Goal: Transaction & Acquisition: Purchase product/service

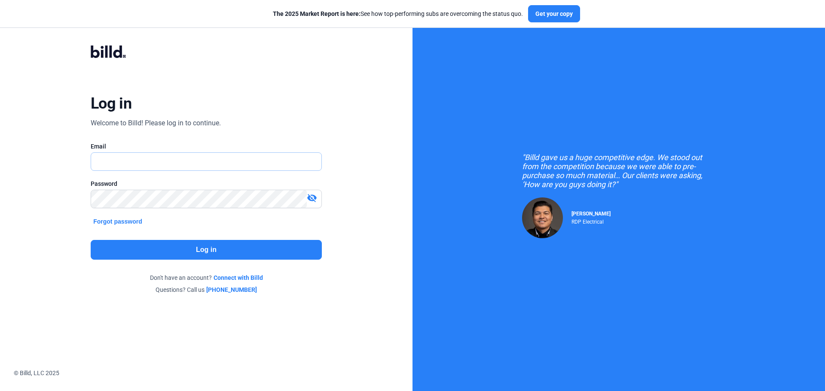
type input "[EMAIL_ADDRESS][DOMAIN_NAME]"
click at [196, 252] on button "Log in" at bounding box center [206, 250] width 231 height 20
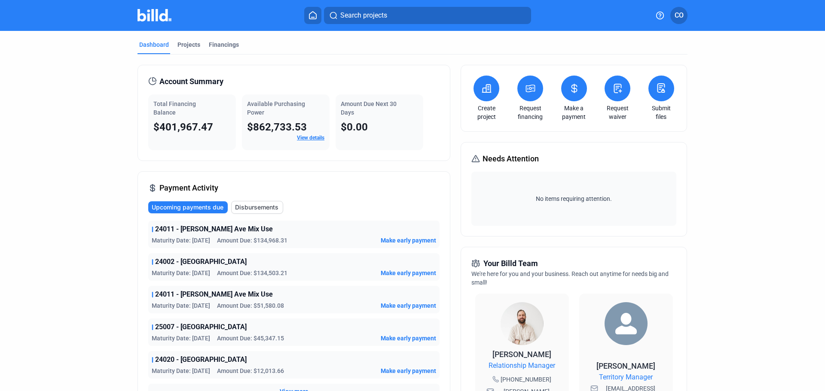
click at [523, 97] on button at bounding box center [530, 89] width 26 height 26
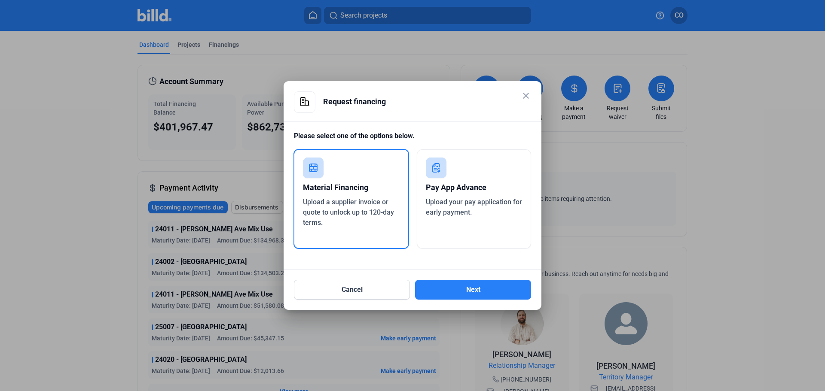
click at [457, 205] on span "Upload your pay application for early payment." at bounding box center [474, 207] width 96 height 18
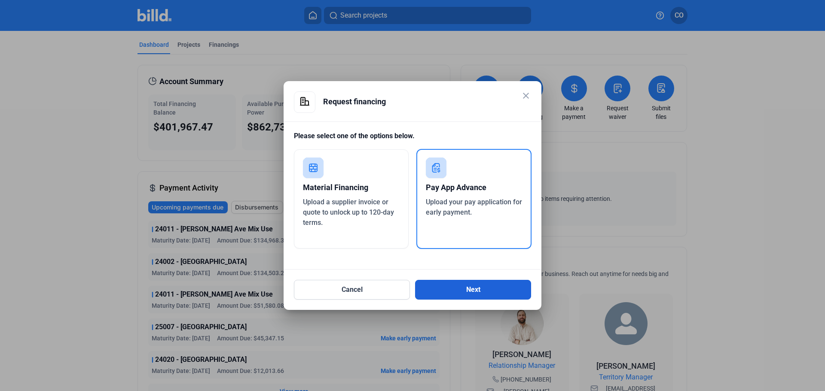
click at [448, 290] on button "Next" at bounding box center [473, 290] width 116 height 20
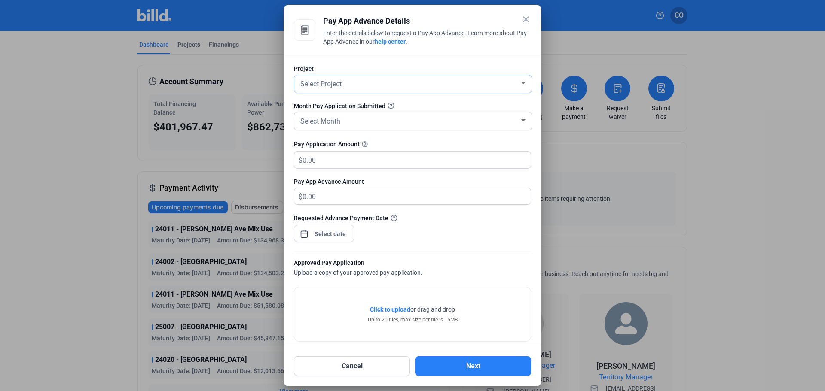
click at [354, 86] on div "Select Project" at bounding box center [409, 83] width 221 height 12
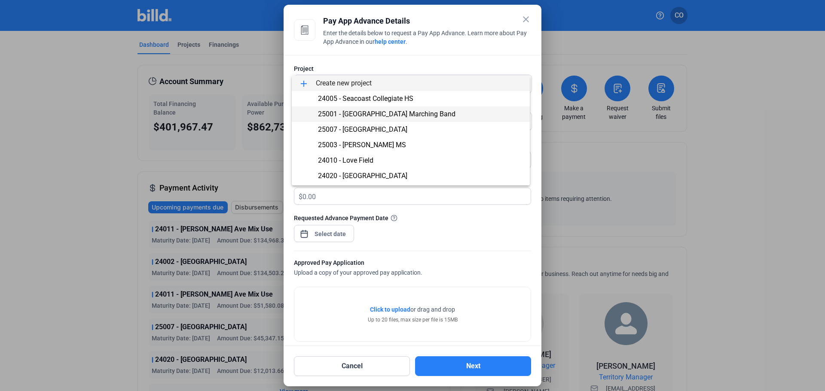
click at [371, 112] on span "25001 - [GEOGRAPHIC_DATA] Marching Band" at bounding box center [387, 114] width 138 height 8
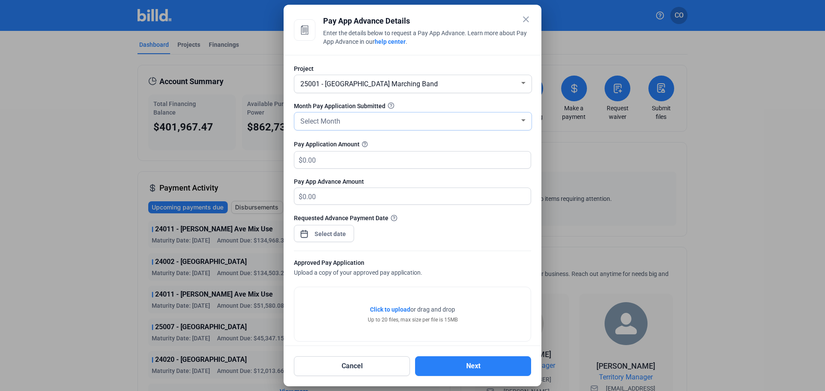
click at [365, 119] on div "Select Month" at bounding box center [409, 121] width 221 height 12
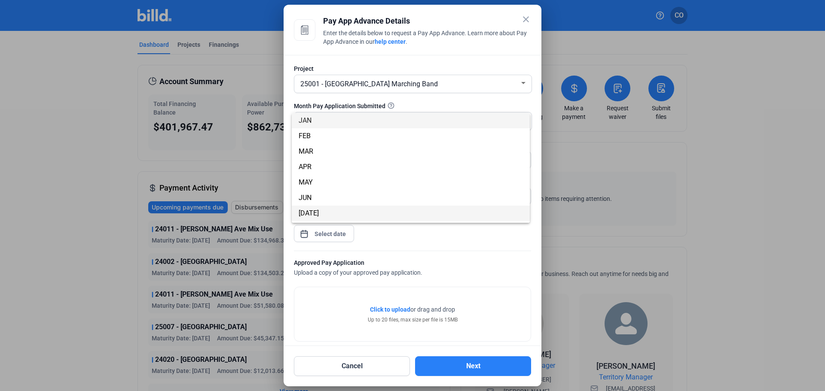
click at [336, 211] on span "[DATE]" at bounding box center [411, 213] width 224 height 15
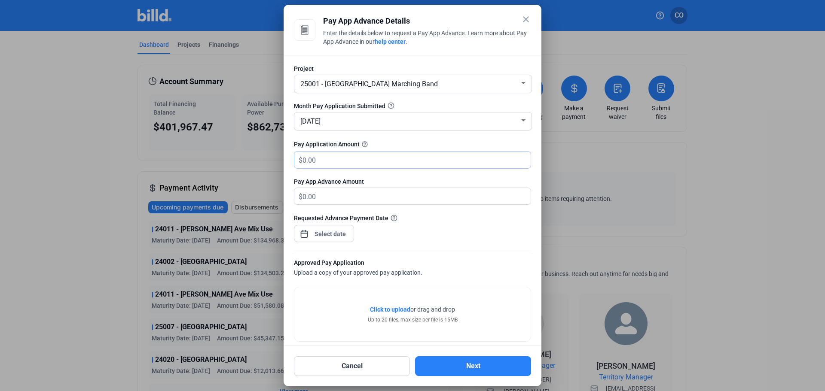
click at [333, 168] on input "text" at bounding box center [417, 160] width 228 height 17
type input "2"
type input "2.00"
type input "27"
type input "27.00"
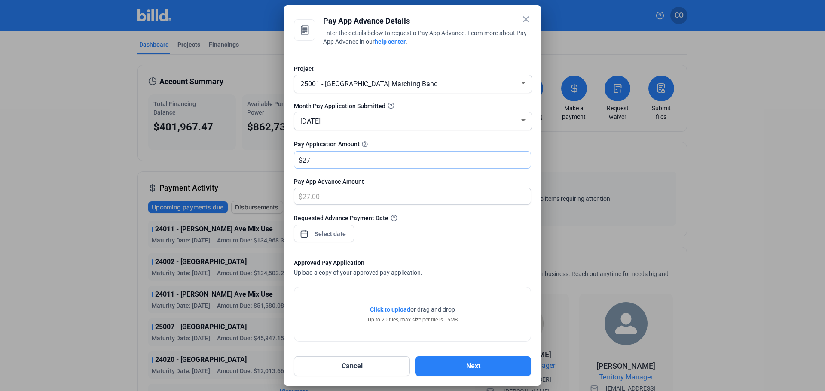
type input "278"
type input "278.00"
type input "2783"
type input "2,783.00"
type input "2,7834"
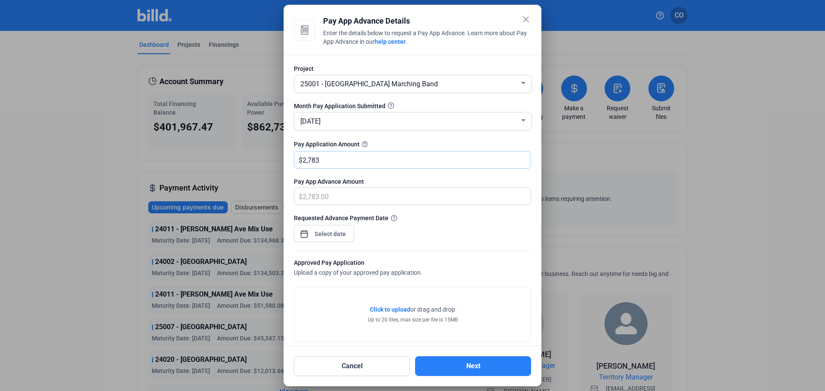
type input "27,834.00"
type input "27,834.6"
type input "27,834.60"
type input "27,834.61"
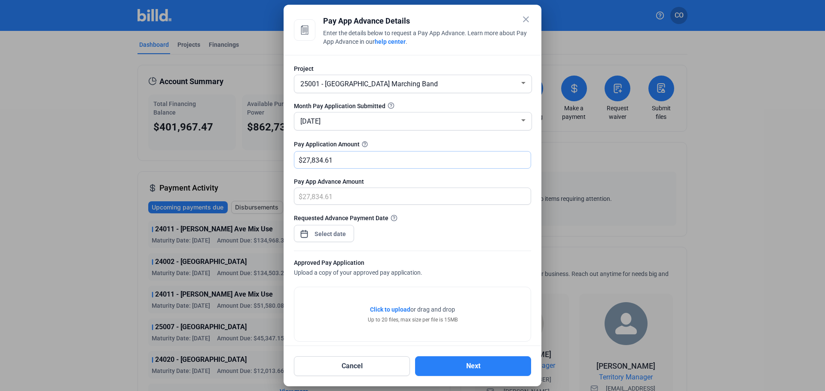
type input "27,834.6"
type input "27,834.60"
type input "27,834.67"
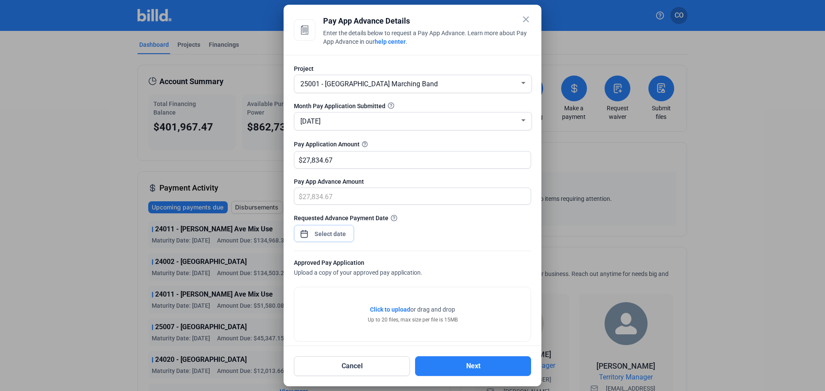
click at [327, 238] on div "close Pay App Advance Details Enter the details below to request a Pay App Adva…" at bounding box center [412, 195] width 825 height 391
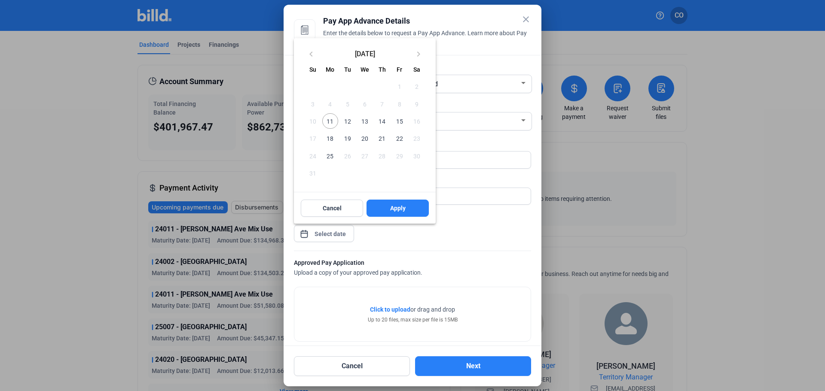
click at [346, 122] on span "12" at bounding box center [347, 120] width 15 height 15
click at [397, 212] on span "Apply" at bounding box center [397, 208] width 15 height 9
type input "[DATE]"
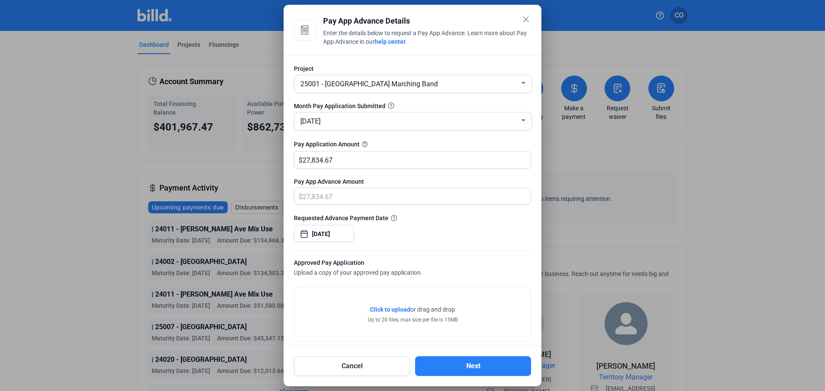
click at [410, 242] on div "Requested Advance Payment Date [DATE]" at bounding box center [412, 232] width 237 height 37
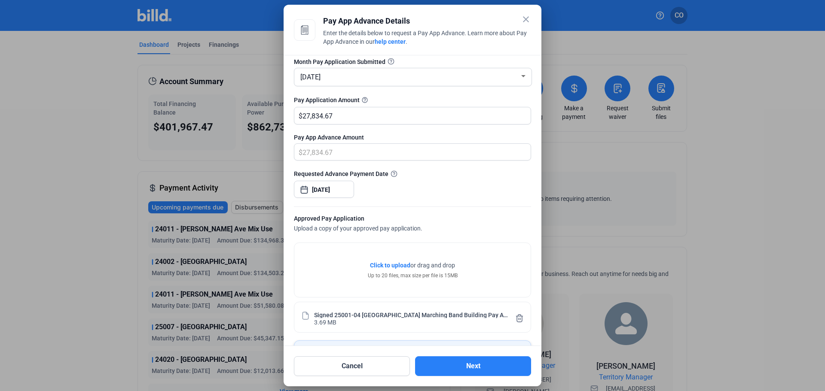
scroll to position [92, 0]
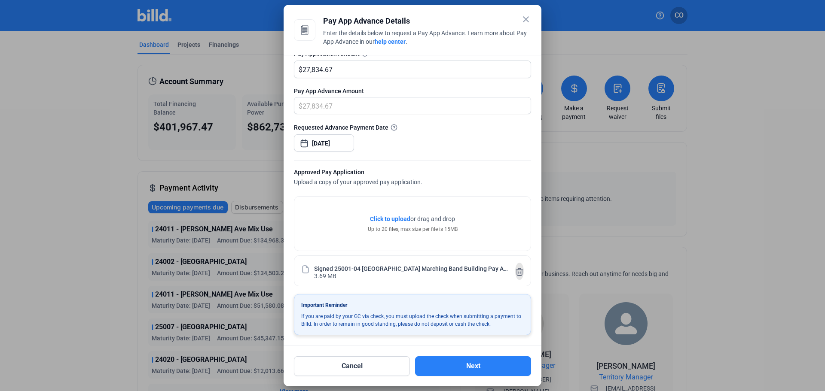
click at [519, 271] on icon at bounding box center [519, 272] width 9 height 9
click at [486, 365] on button "Next" at bounding box center [473, 367] width 116 height 20
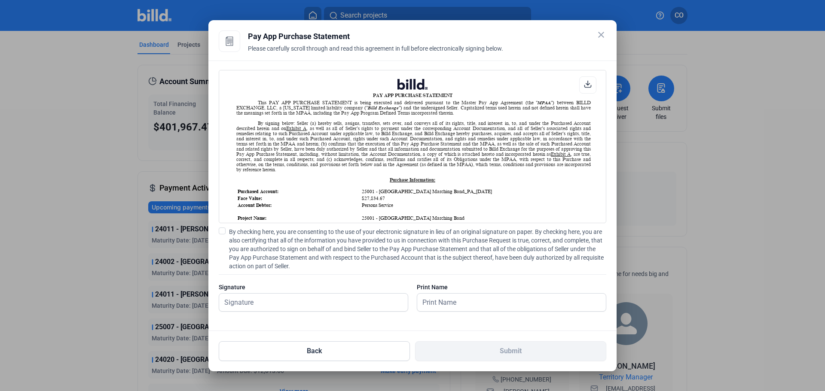
scroll to position [86, 0]
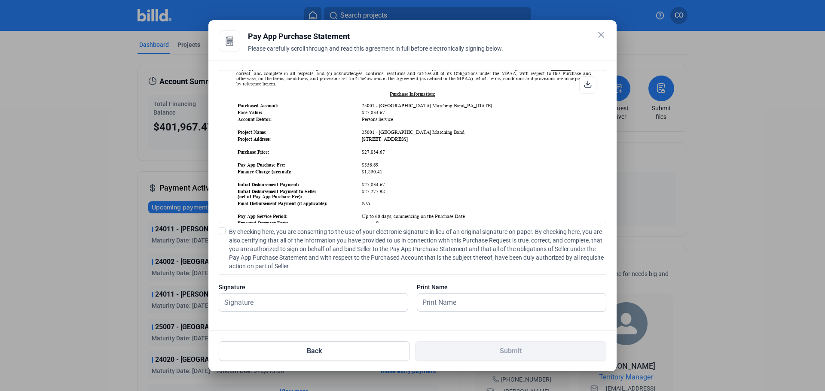
drag, startPoint x: 219, startPoint y: 229, endPoint x: 230, endPoint y: 240, distance: 15.2
click at [219, 229] on span at bounding box center [222, 231] width 7 height 7
click at [0, 0] on input "By checking here, you are consenting to the use of your electronic signature in…" at bounding box center [0, 0] width 0 height 0
click at [276, 303] on input "text" at bounding box center [308, 303] width 179 height 18
type input "[PERSON_NAME]"
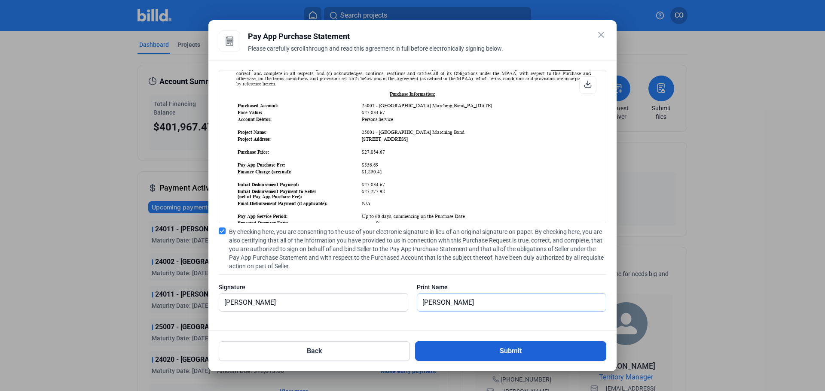
type input "[PERSON_NAME]"
click at [442, 357] on button "Submit" at bounding box center [510, 352] width 191 height 20
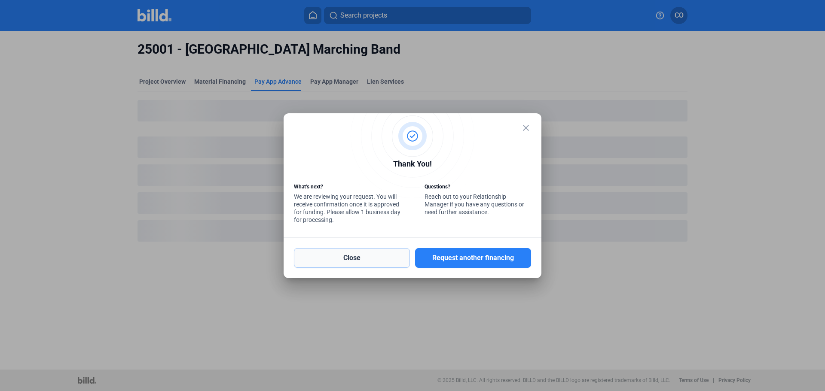
click at [391, 262] on button "Close" at bounding box center [352, 258] width 116 height 20
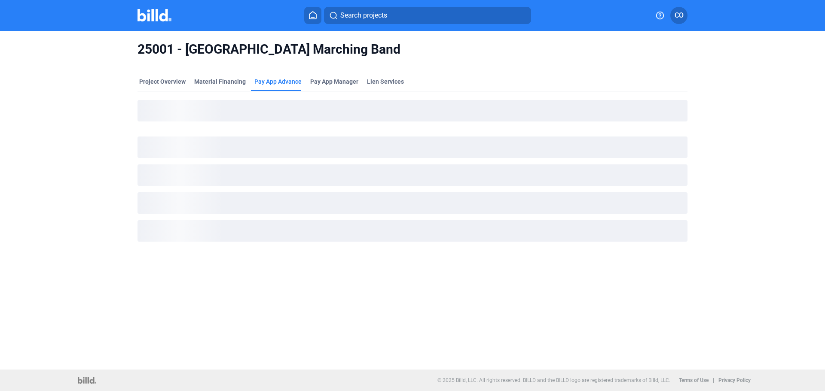
click at [156, 16] on img at bounding box center [155, 15] width 34 height 12
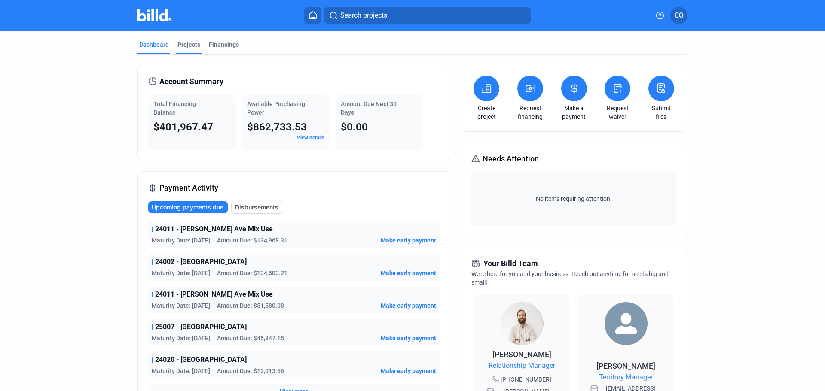
click at [189, 45] on div "Projects" at bounding box center [188, 44] width 23 height 9
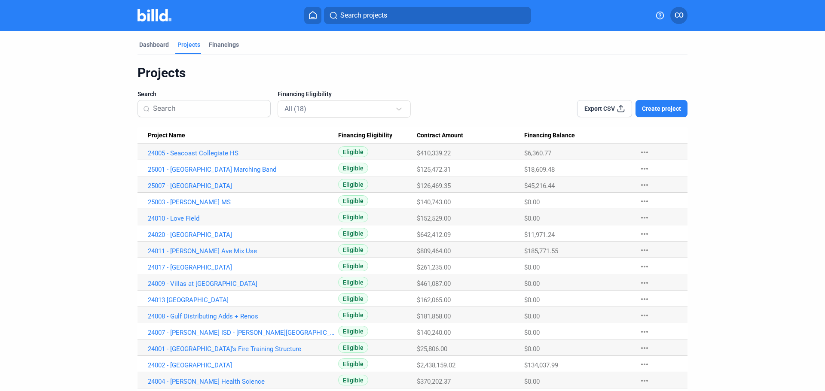
click at [672, 105] on span "Create project" at bounding box center [661, 108] width 39 height 9
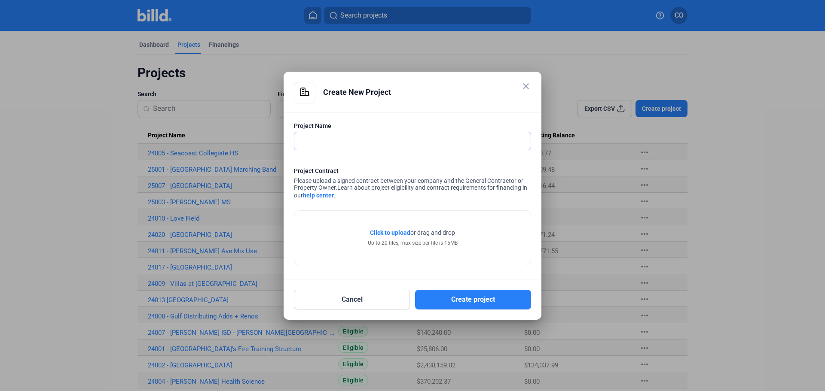
click at [330, 134] on input "text" at bounding box center [407, 141] width 227 height 18
type input "24018 - TAMUC"
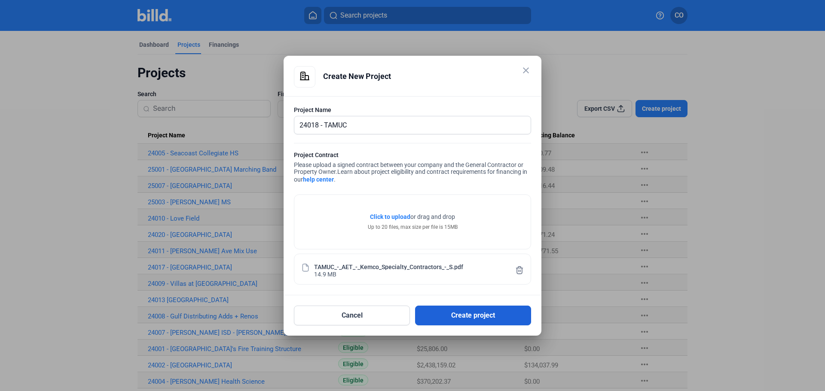
click at [478, 315] on button "Create project" at bounding box center [473, 316] width 116 height 20
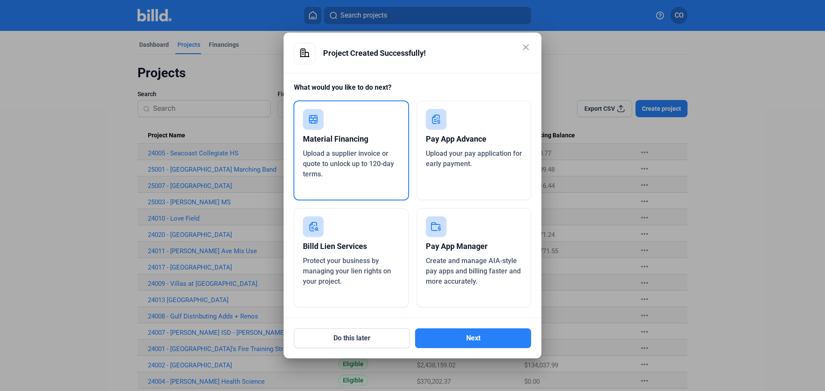
click at [441, 158] on div "Upload your pay application for early payment." at bounding box center [474, 159] width 97 height 21
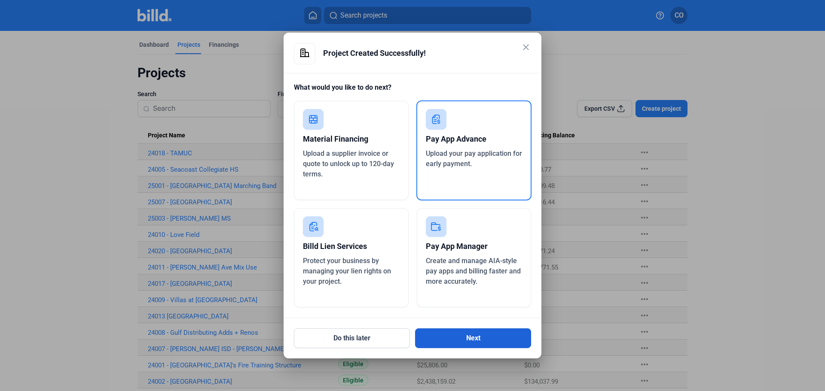
click at [455, 347] on button "Next" at bounding box center [473, 339] width 116 height 20
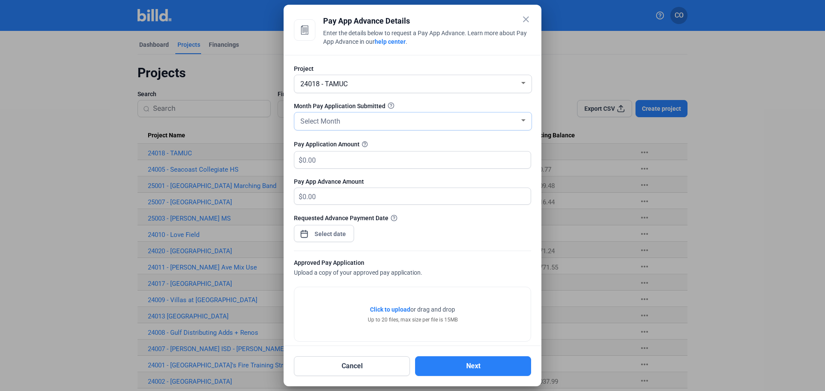
click at [342, 123] on div "Select Month" at bounding box center [409, 121] width 221 height 12
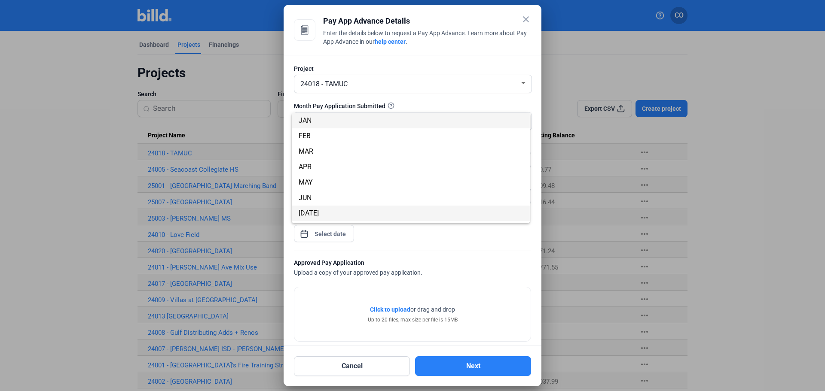
click at [341, 215] on span "[DATE]" at bounding box center [411, 213] width 224 height 15
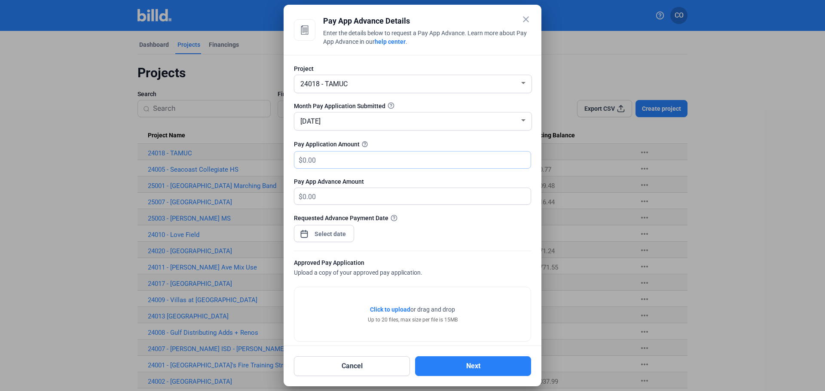
click at [349, 163] on input "text" at bounding box center [417, 160] width 228 height 17
type input "4"
type input "4.00"
type input "41"
type input "41.00"
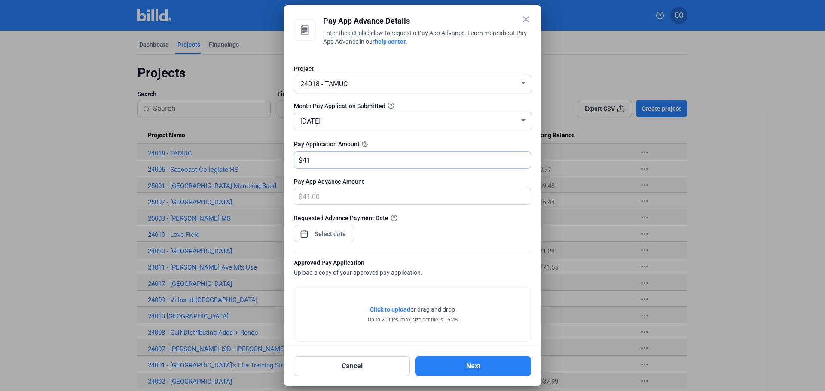
type input "413"
type input "413.00"
type input "4133"
type input "4,133.00"
type input "4,1336"
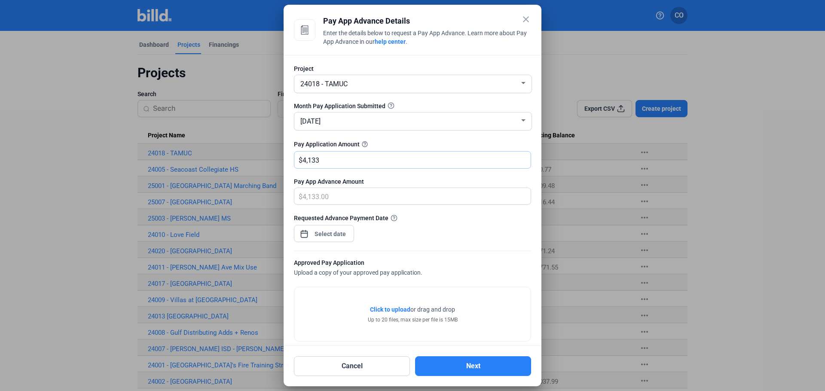
type input "41,336.00"
type input "41,336.4"
type input "41,336.40"
type input "41,336.46"
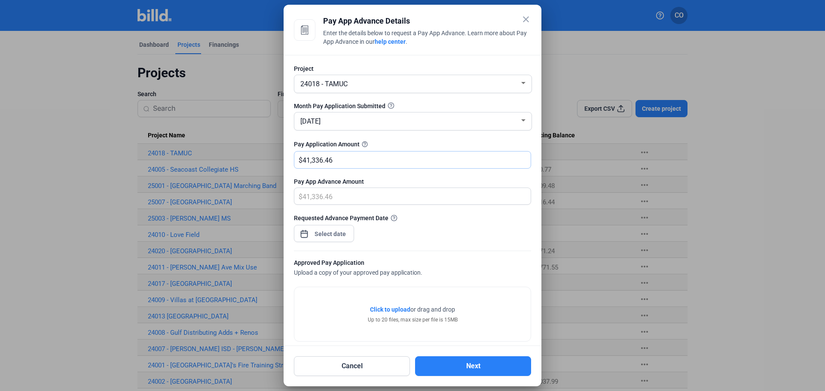
type input "41,336.46"
click at [336, 235] on div "close Pay App Advance Details Enter the details below to request a Pay App Adva…" at bounding box center [412, 195] width 825 height 391
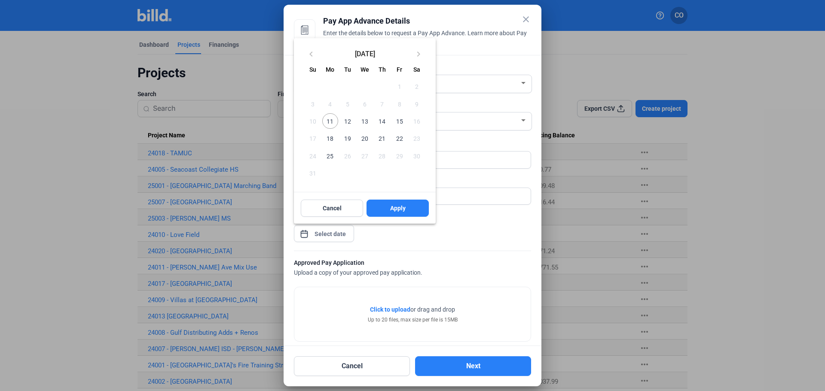
click at [342, 116] on span "12" at bounding box center [347, 120] width 15 height 15
click at [387, 208] on button "Apply" at bounding box center [398, 208] width 62 height 17
type input "[DATE]"
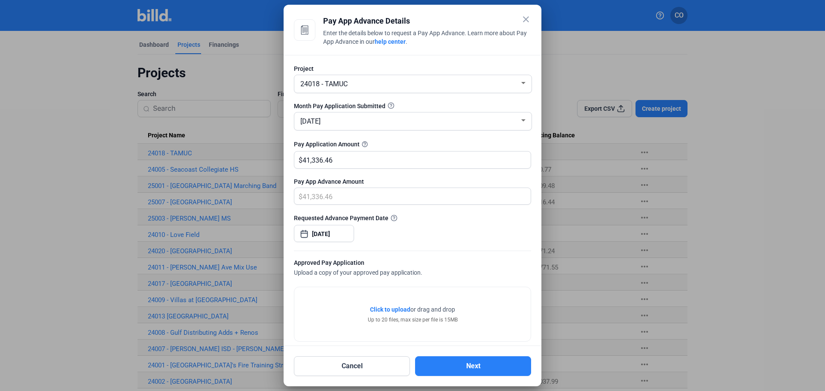
click at [408, 245] on div at bounding box center [412, 246] width 237 height 9
